Goal: Communication & Community: Answer question/provide support

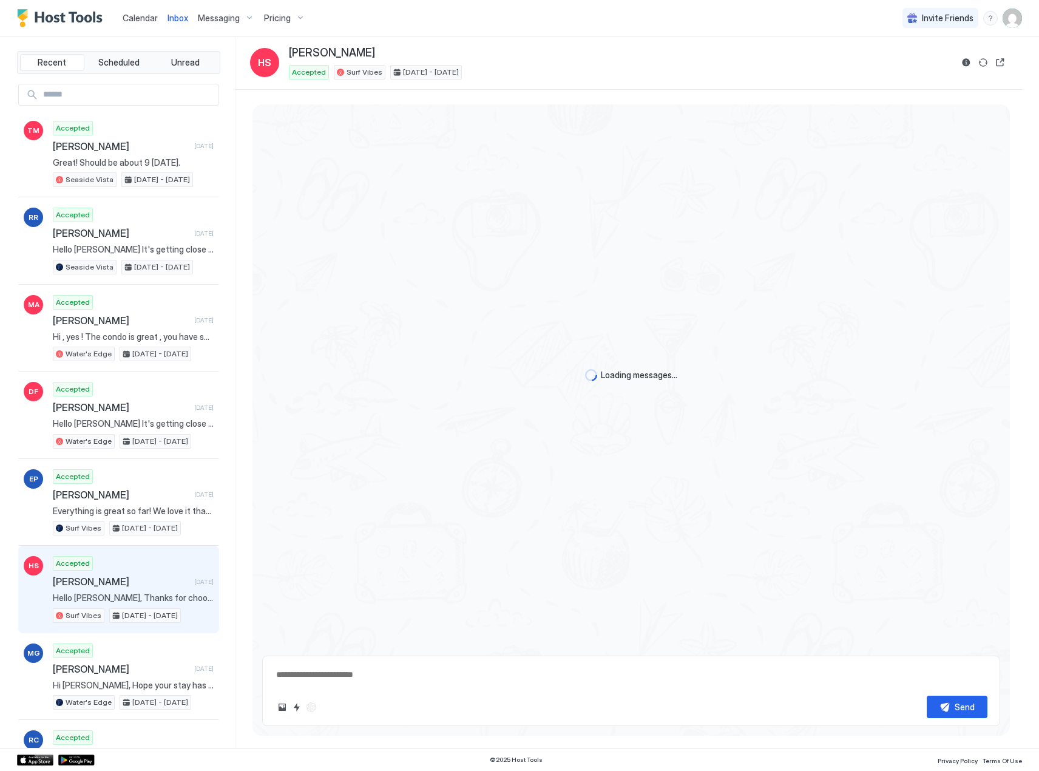
type textarea "*"
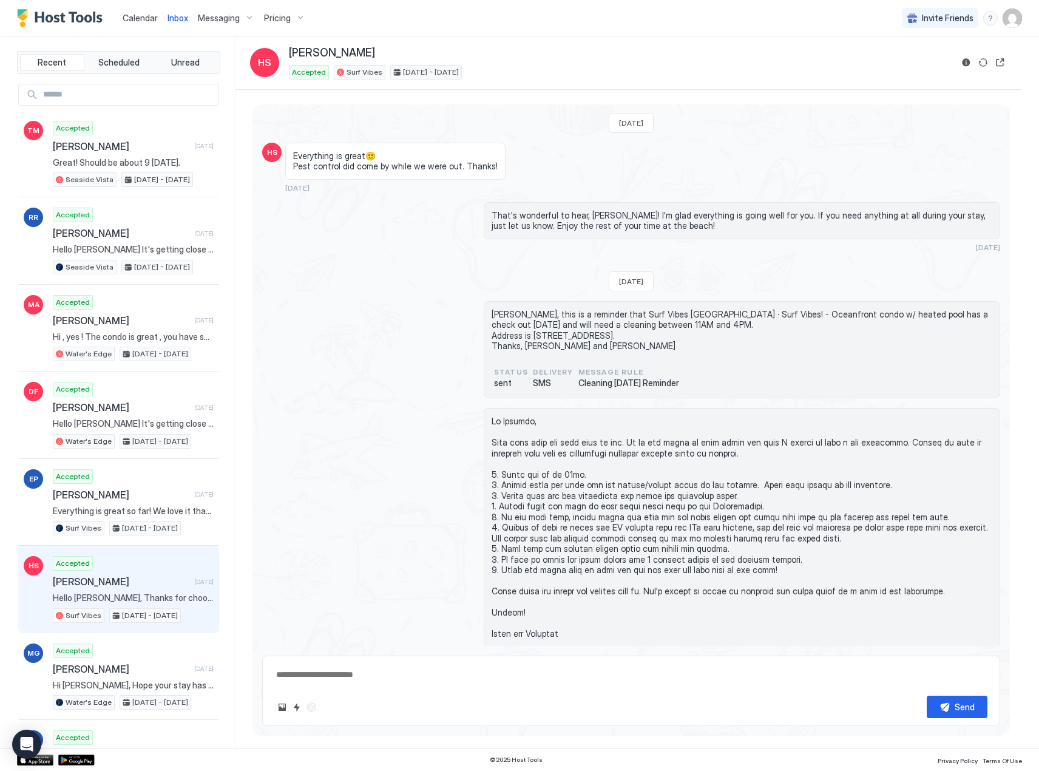
scroll to position [1995, 0]
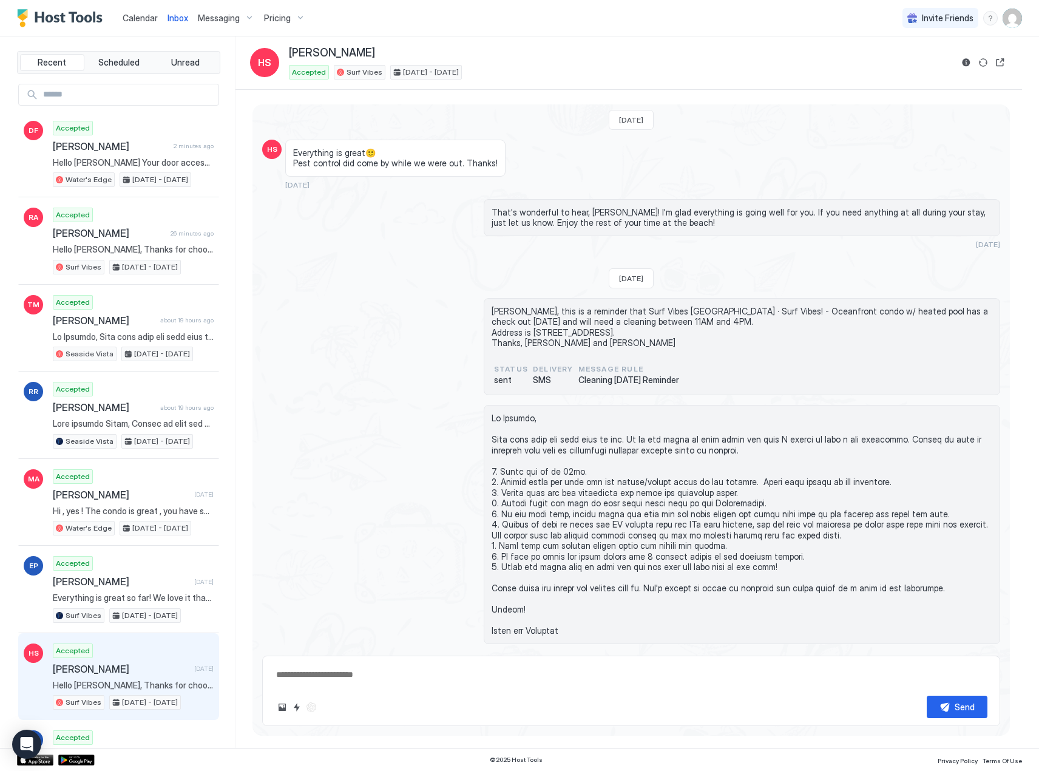
scroll to position [2113, 0]
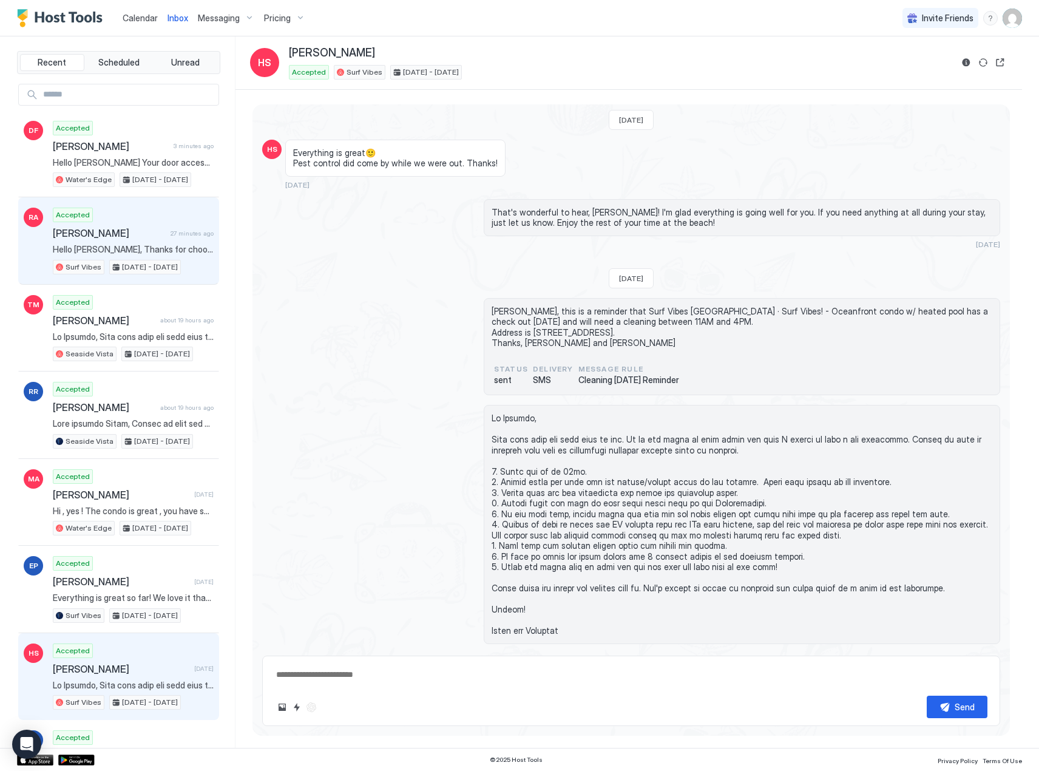
click at [101, 231] on span "[PERSON_NAME]" at bounding box center [109, 233] width 113 height 12
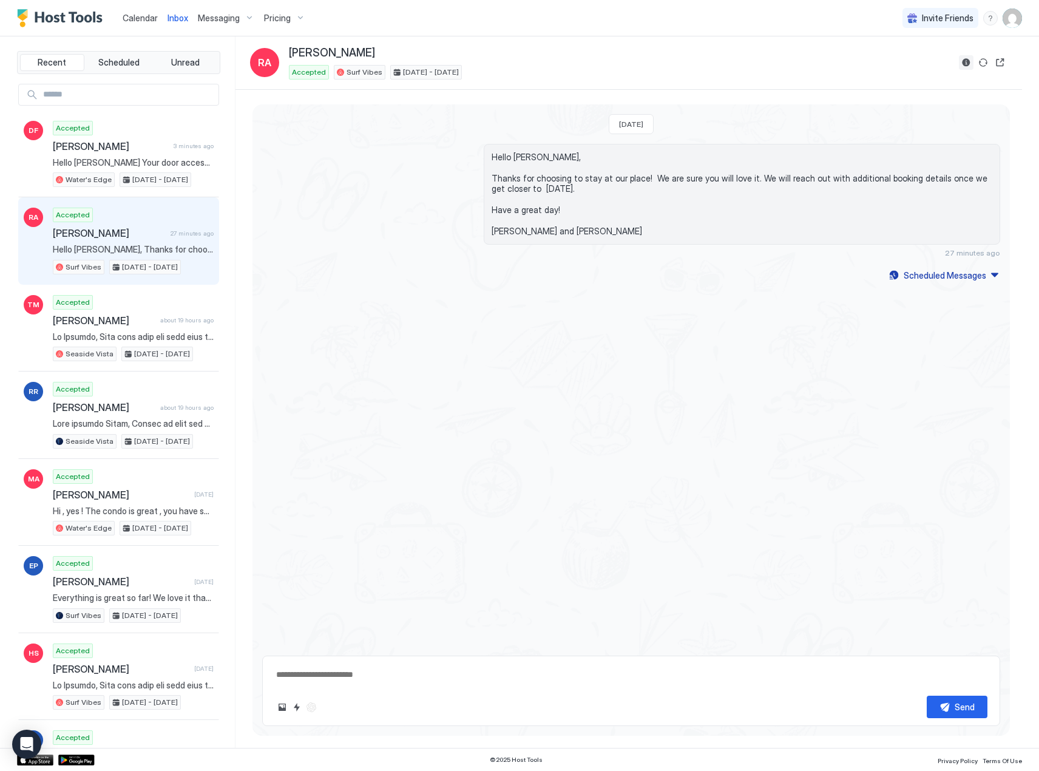
click at [964, 59] on button "Reservation information" at bounding box center [966, 62] width 15 height 15
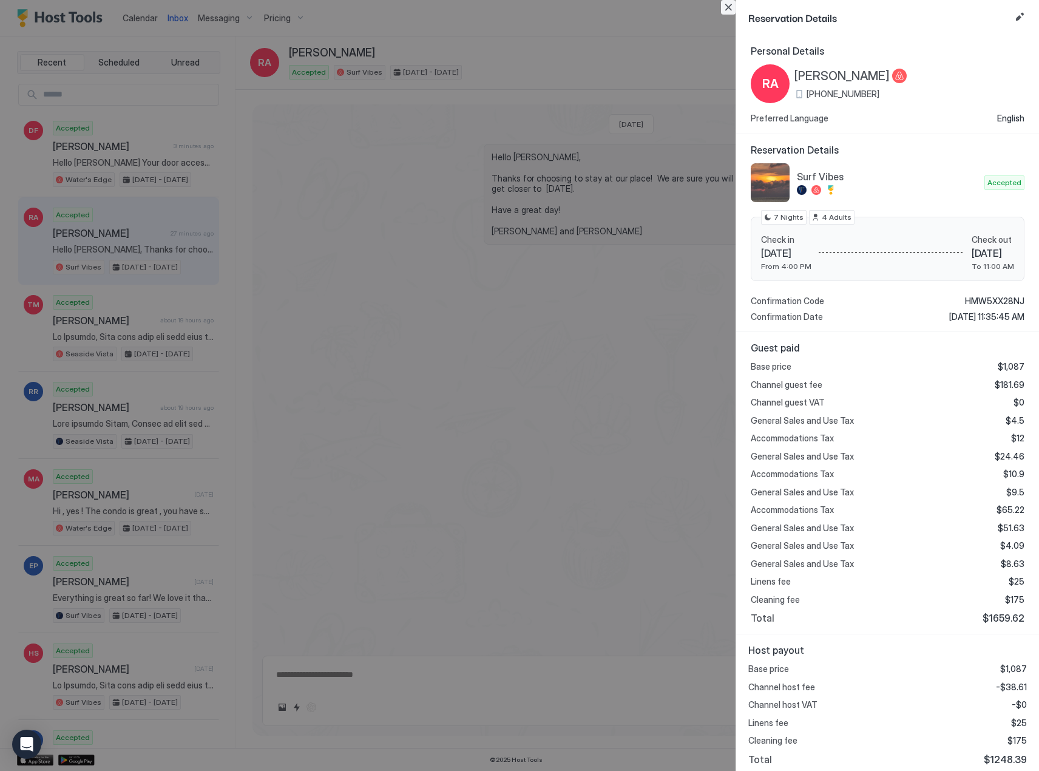
drag, startPoint x: 724, startPoint y: 6, endPoint x: 138, endPoint y: 126, distance: 597.9
click at [724, 7] on button "Close" at bounding box center [728, 7] width 15 height 15
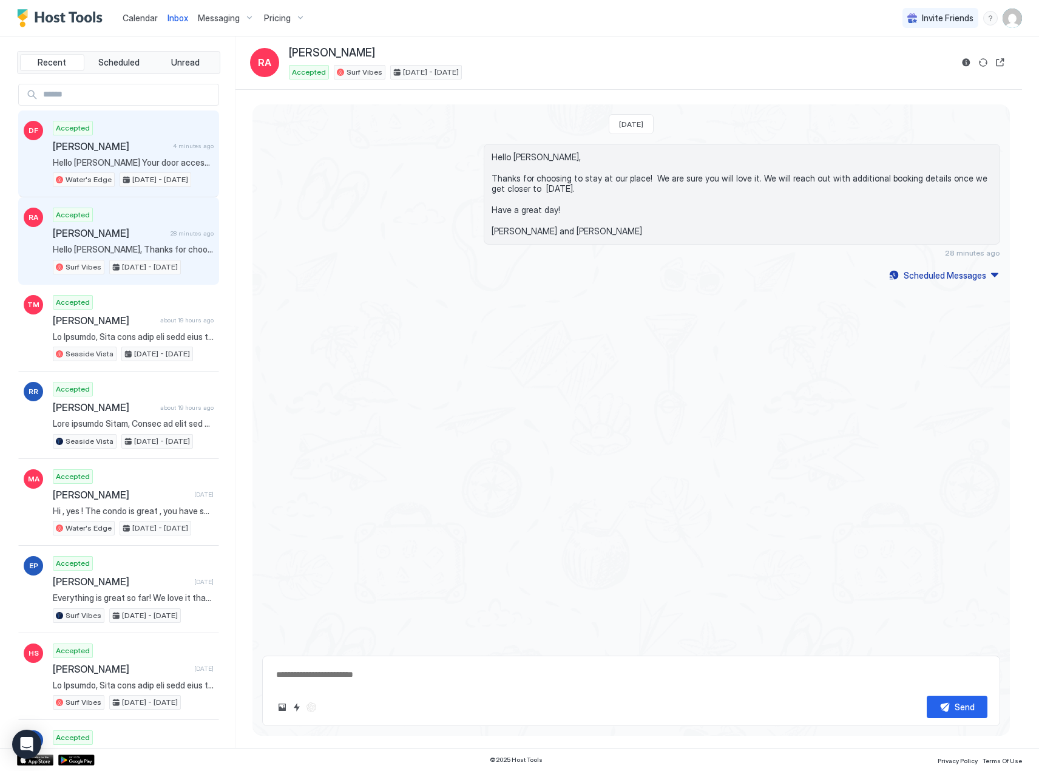
click at [111, 152] on span "[PERSON_NAME]" at bounding box center [110, 146] width 115 height 12
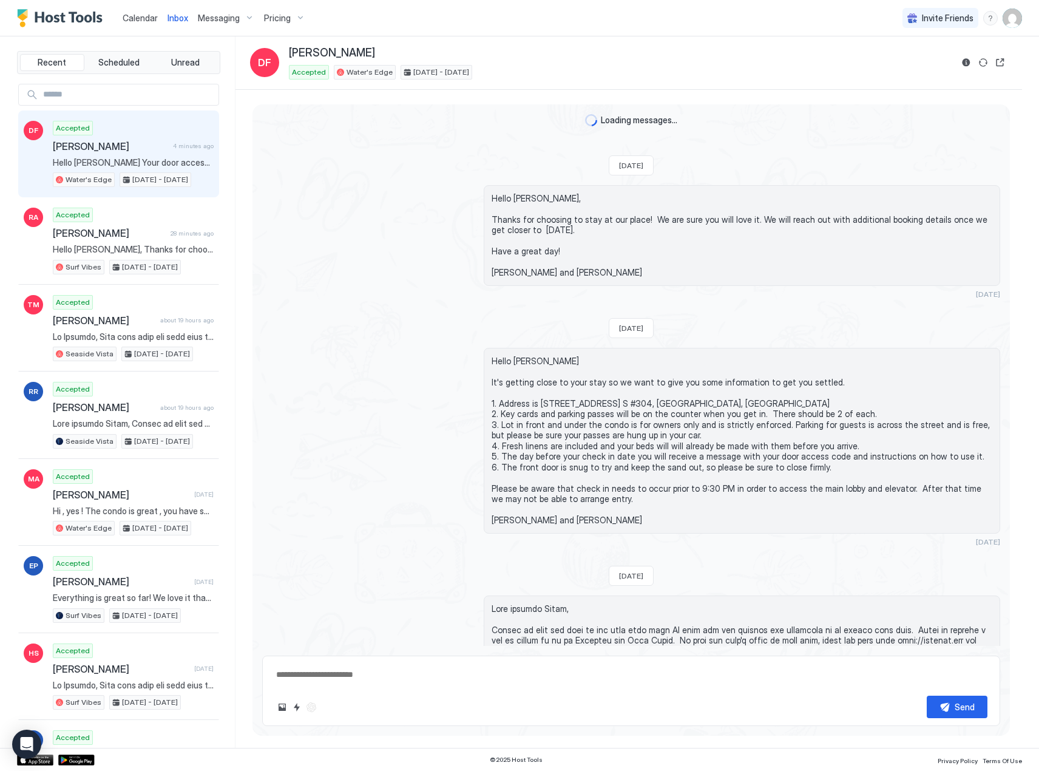
scroll to position [676, 0]
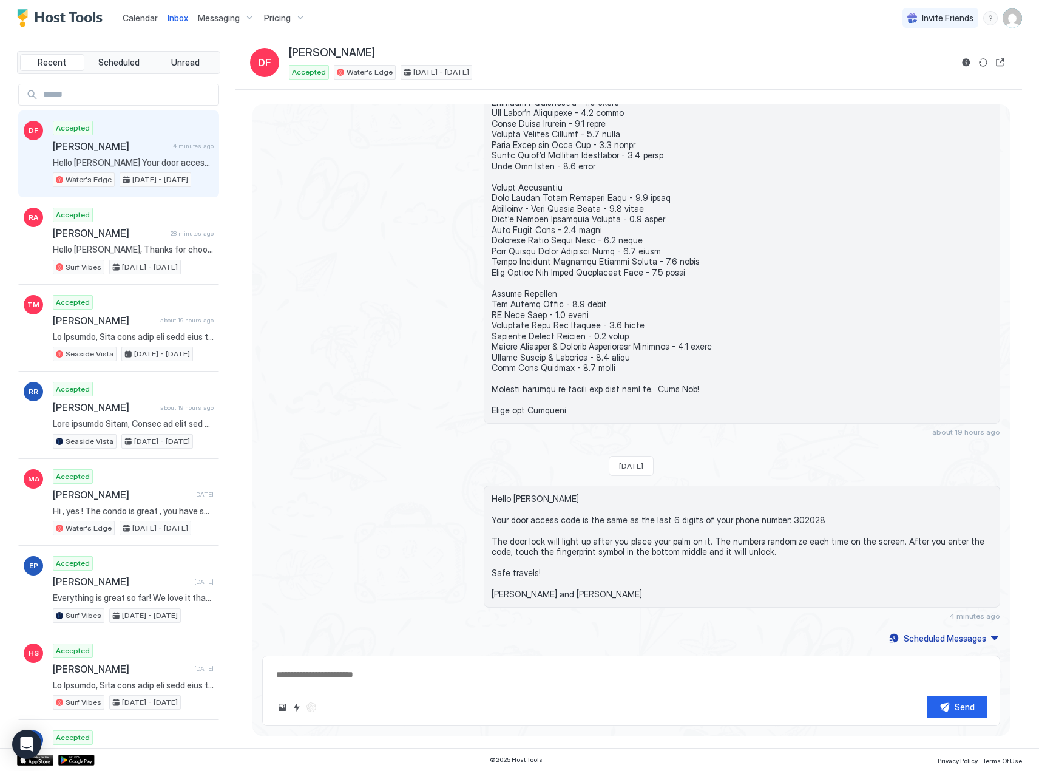
click at [73, 141] on span "[PERSON_NAME]" at bounding box center [110, 146] width 115 height 12
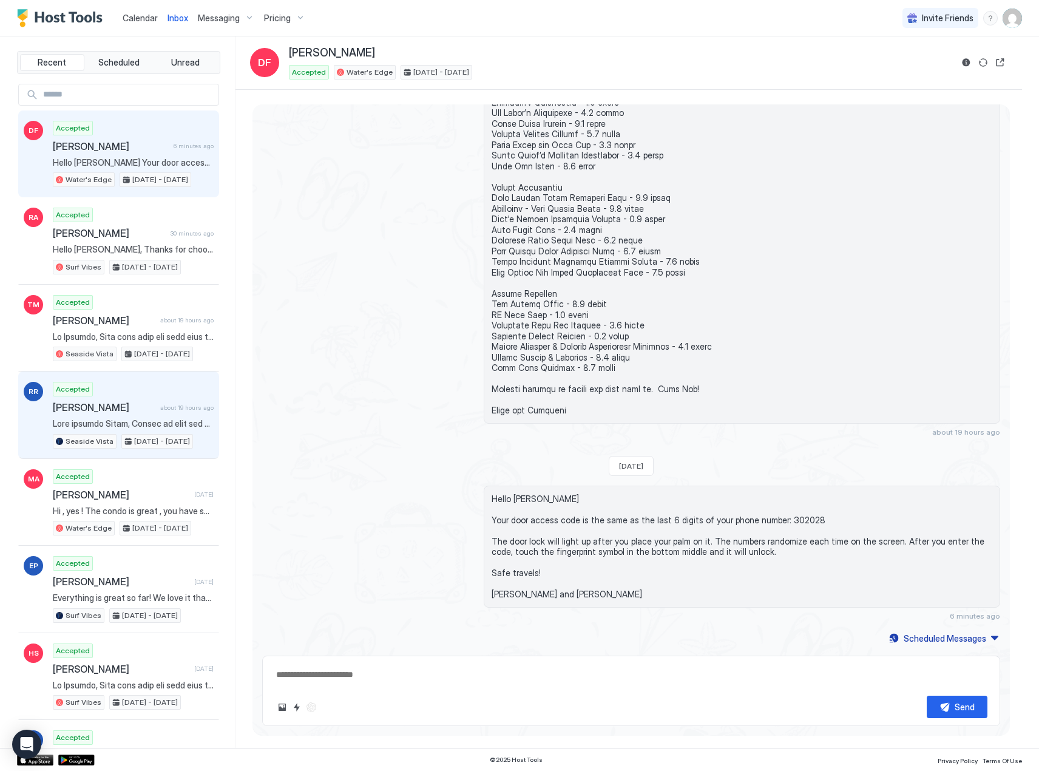
click at [82, 415] on div "Accepted [PERSON_NAME] about 19 hours ago Seaside Vista [DATE] - [DATE]" at bounding box center [133, 415] width 161 height 67
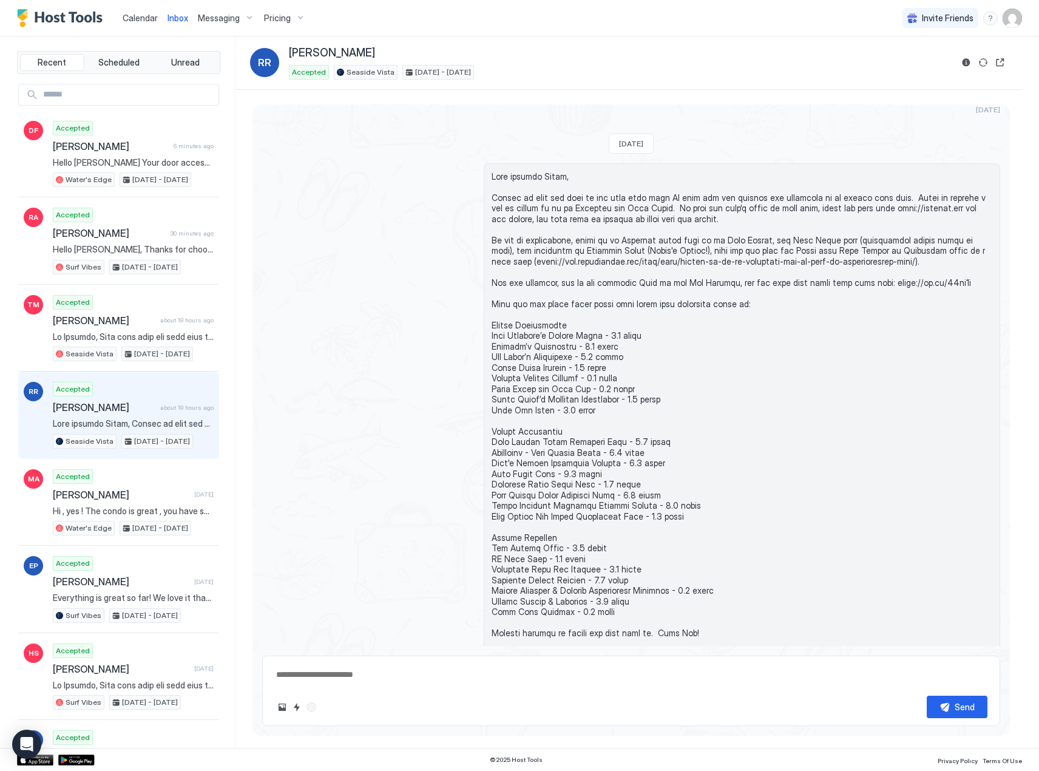
scroll to position [651, 0]
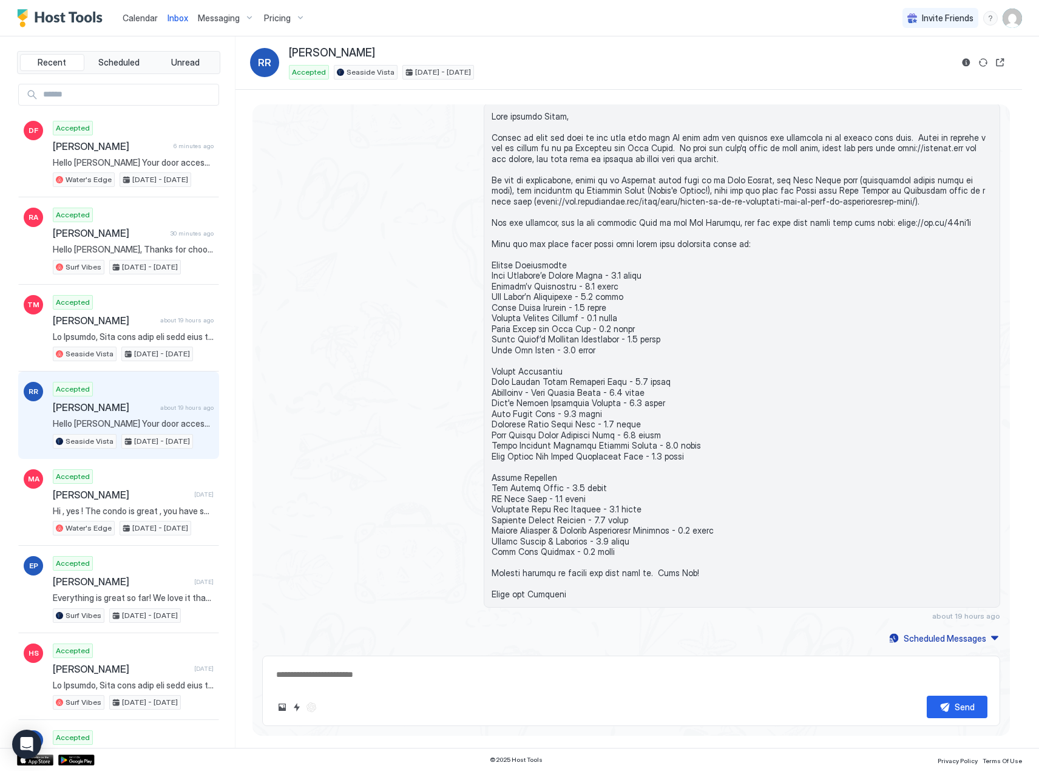
type textarea "*"
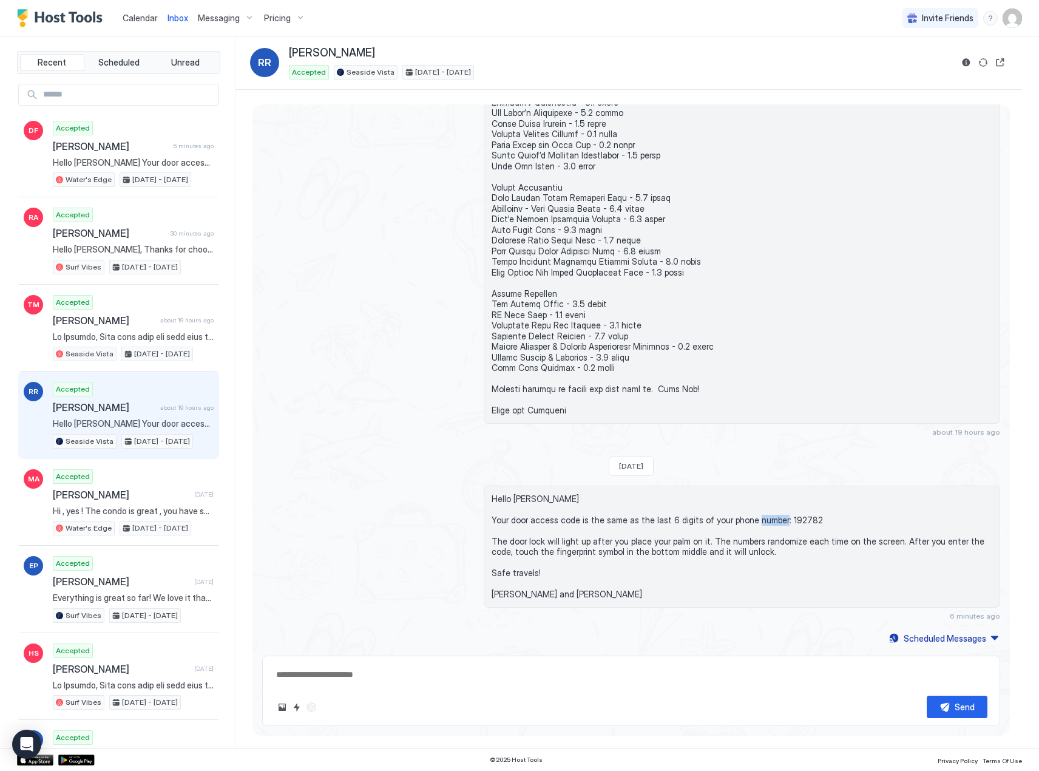
drag, startPoint x: 800, startPoint y: 521, endPoint x: 773, endPoint y: 521, distance: 27.3
click at [773, 521] on span "Hello [PERSON_NAME] Your door access code is the same as the last 6 digits of y…" at bounding box center [742, 547] width 501 height 106
copy span "192782"
click at [138, 16] on span "Calendar" at bounding box center [140, 18] width 35 height 10
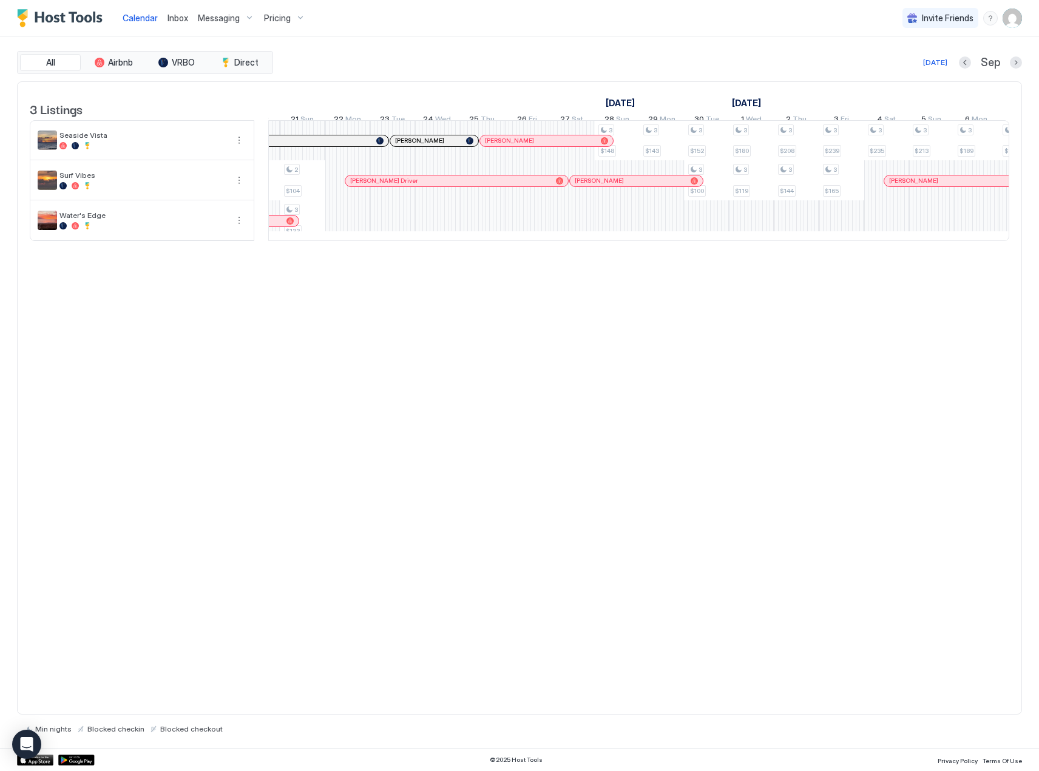
scroll to position [0, 948]
